Goal: Find specific page/section: Find specific page/section

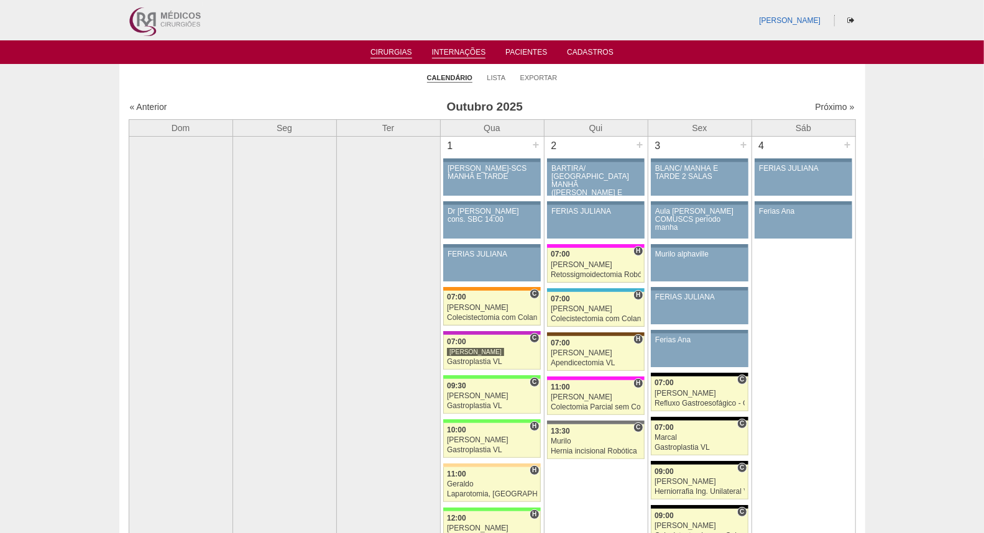
click at [462, 52] on link "Internações" at bounding box center [459, 53] width 54 height 11
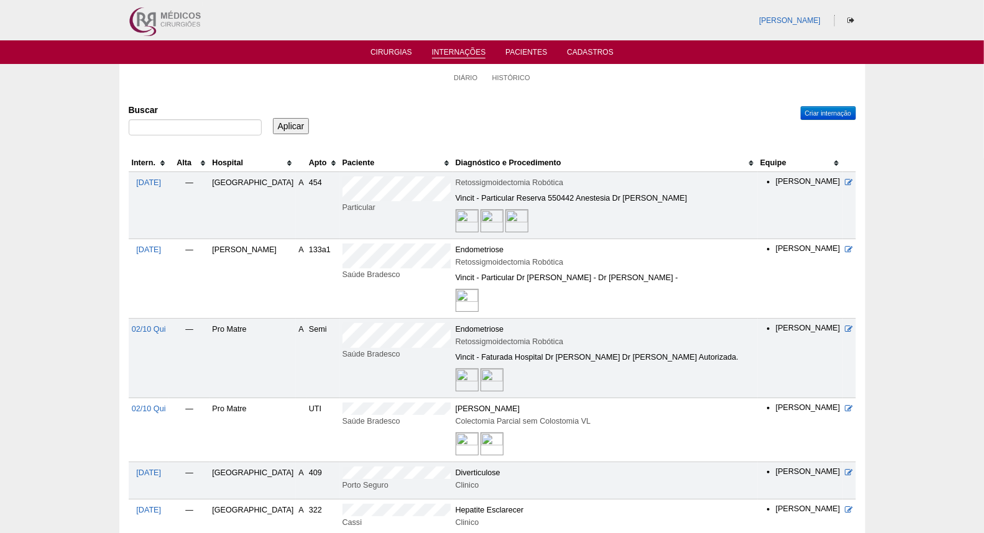
click at [224, 162] on th "Hospital" at bounding box center [252, 163] width 86 height 18
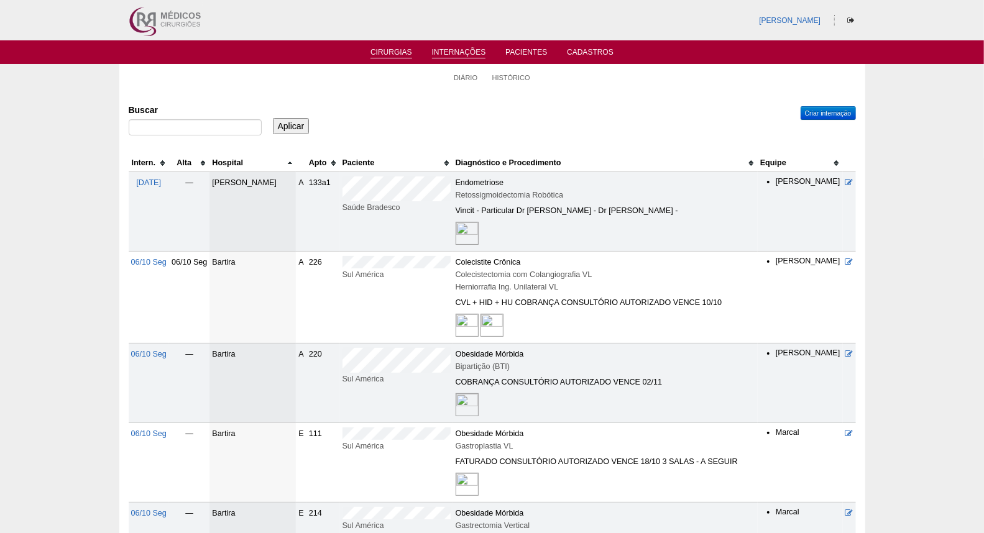
click at [386, 50] on link "Cirurgias" at bounding box center [391, 53] width 42 height 11
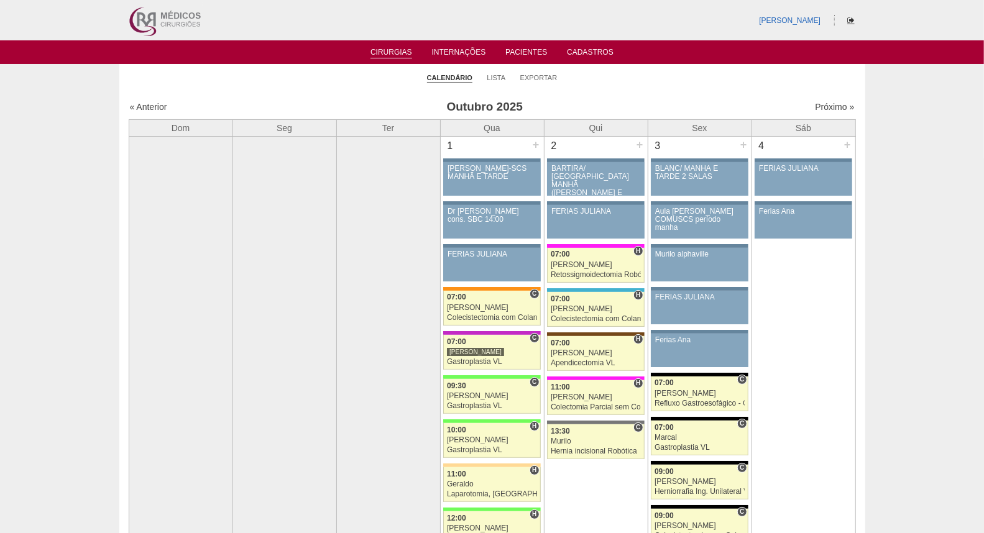
click at [849, 19] on icon at bounding box center [851, 20] width 7 height 7
